Goal: Find contact information: Find contact information

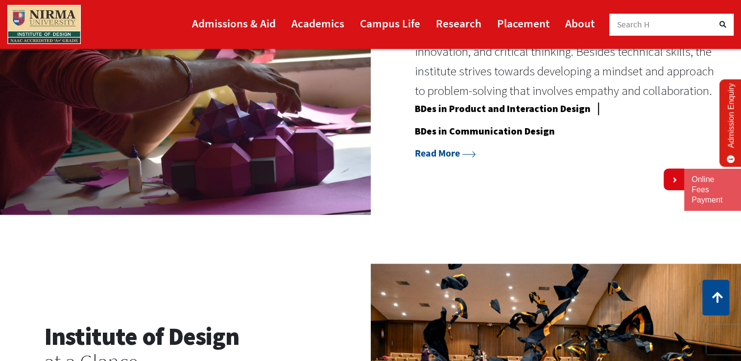
scroll to position [897, 0]
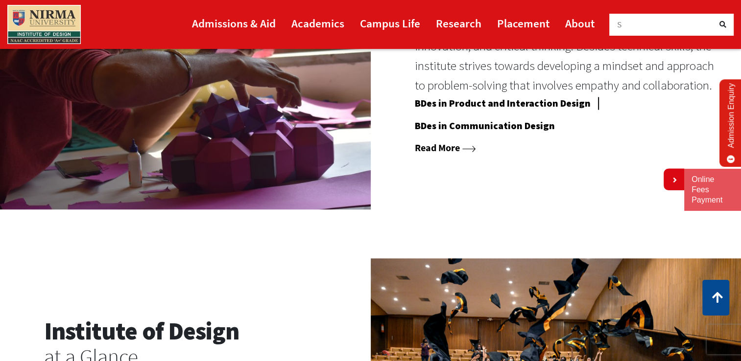
click at [436, 151] on link "Read More" at bounding box center [445, 147] width 61 height 12
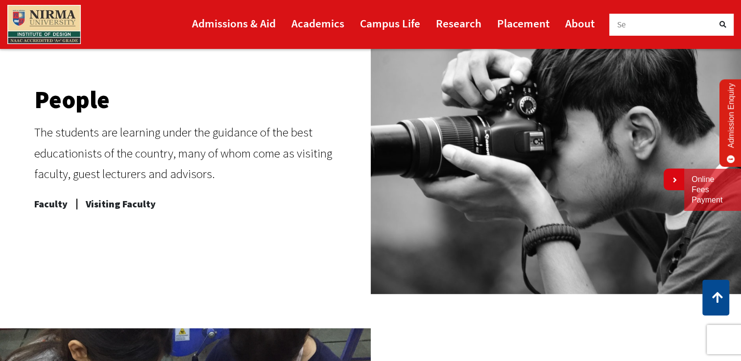
scroll to position [489, 0]
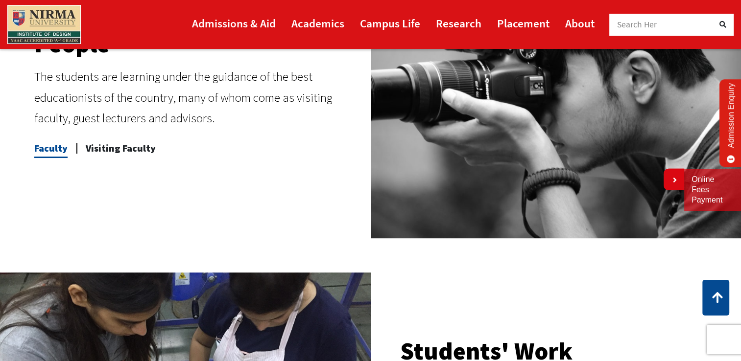
click at [59, 147] on span "Faculty" at bounding box center [50, 149] width 33 height 20
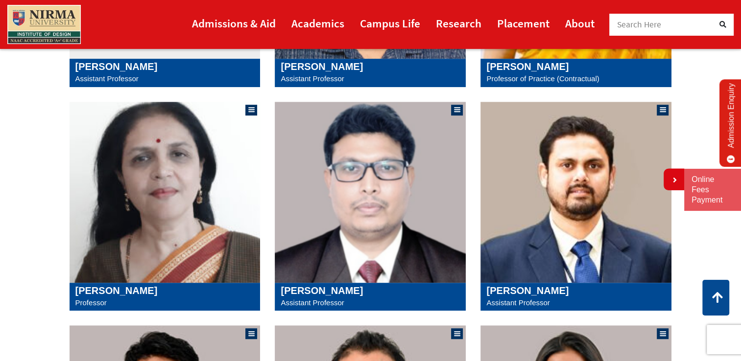
scroll to position [571, 0]
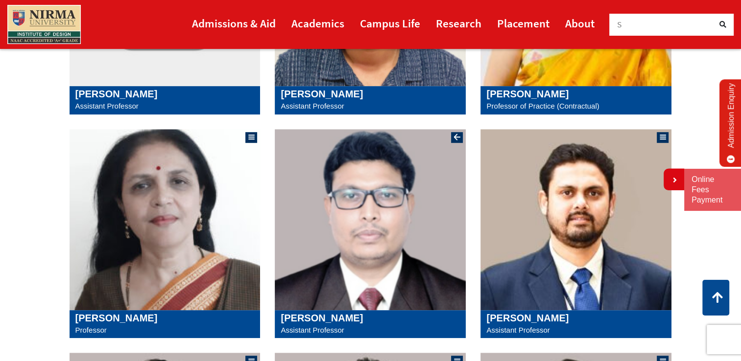
click at [371, 218] on img at bounding box center [370, 219] width 191 height 181
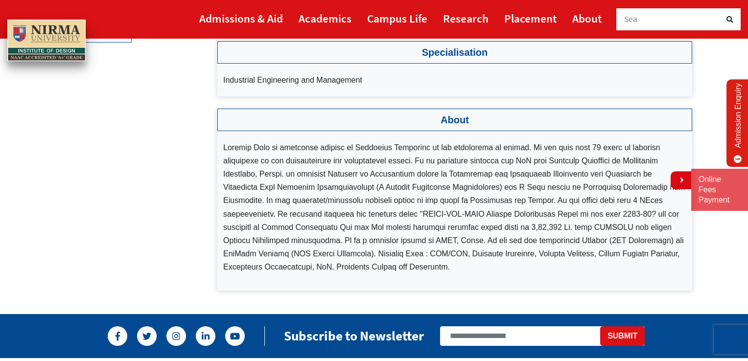
scroll to position [245, 0]
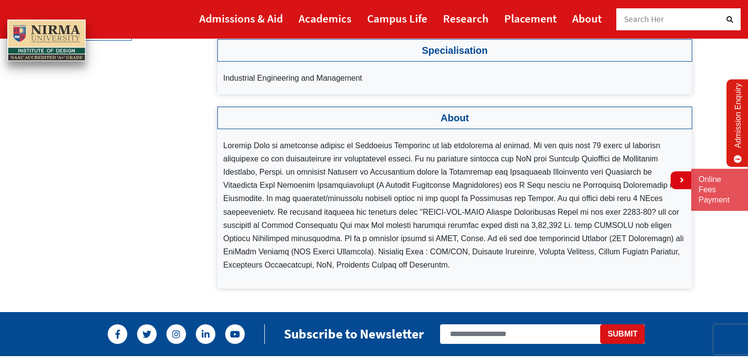
click at [590, 238] on li at bounding box center [454, 205] width 463 height 133
drag, startPoint x: 598, startPoint y: 238, endPoint x: 641, endPoint y: 239, distance: 43.6
click at [641, 239] on li at bounding box center [454, 205] width 463 height 133
click at [367, 253] on li at bounding box center [454, 205] width 463 height 133
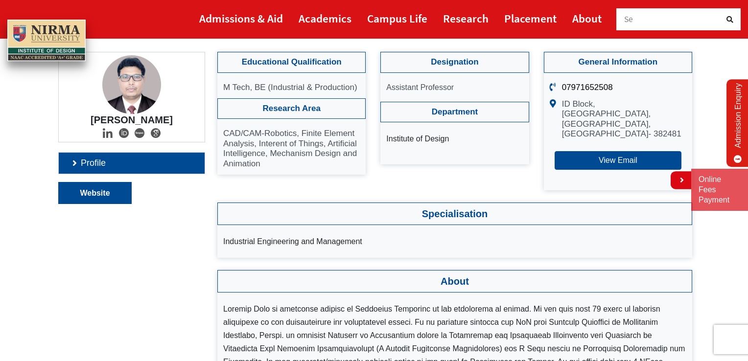
click at [105, 189] on link "Website" at bounding box center [95, 193] width 72 height 21
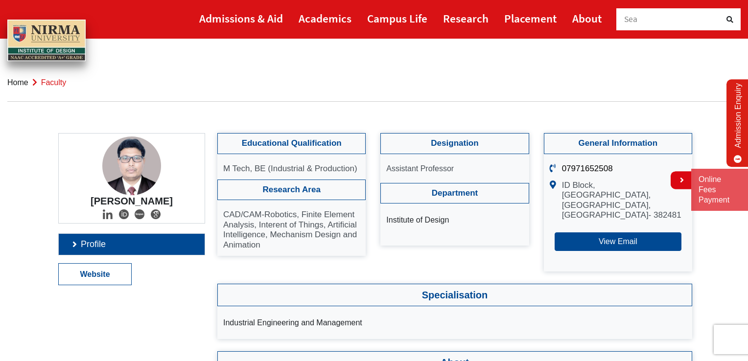
click at [70, 244] on link "Profile" at bounding box center [132, 244] width 146 height 21
